Goal: Use online tool/utility: Utilize a website feature to perform a specific function

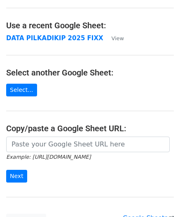
scroll to position [35, 0]
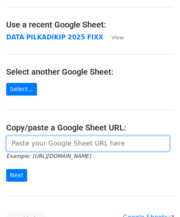
click at [60, 145] on input "url" at bounding box center [87, 144] width 163 height 16
paste input "[URL][DOMAIN_NAME]"
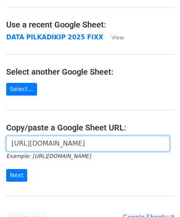
scroll to position [0, 243]
type input "[URL][DOMAIN_NAME]"
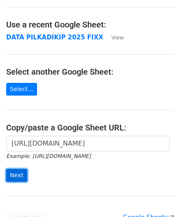
scroll to position [0, 0]
click at [19, 173] on input "Next" at bounding box center [16, 175] width 21 height 13
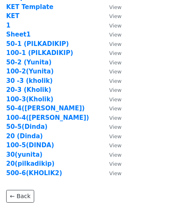
scroll to position [55, 0]
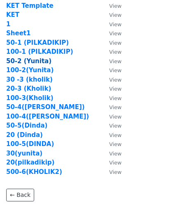
click at [25, 63] on strong "50-2 (Yunita)" at bounding box center [28, 61] width 45 height 7
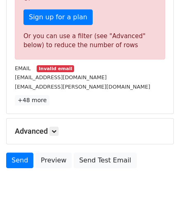
scroll to position [310, 0]
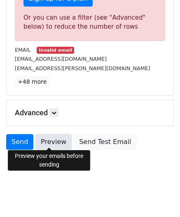
click at [45, 144] on link "Preview" at bounding box center [53, 142] width 36 height 16
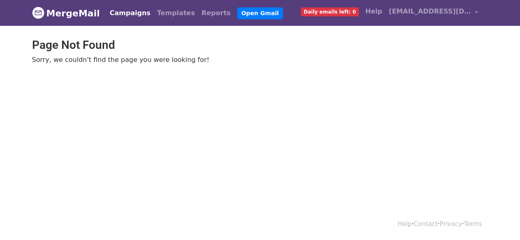
click at [331, 14] on span "Daily emails left: 0" at bounding box center [330, 11] width 58 height 9
